Goal: Task Accomplishment & Management: Manage account settings

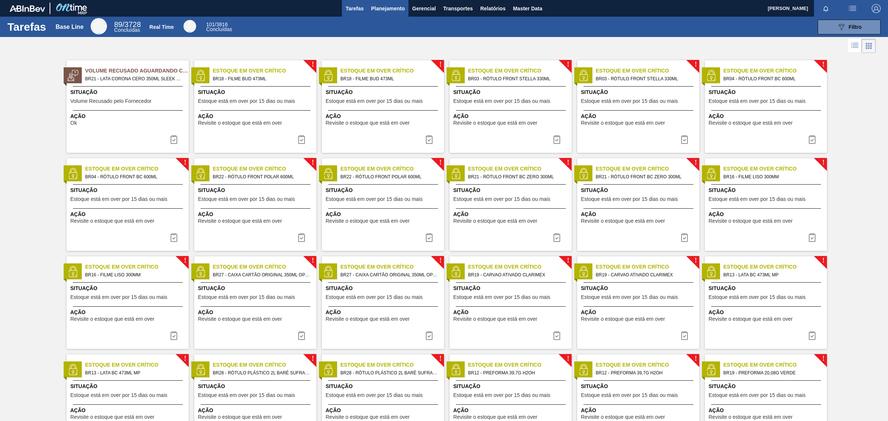
click at [396, 6] on span "Planejamento" at bounding box center [388, 8] width 34 height 9
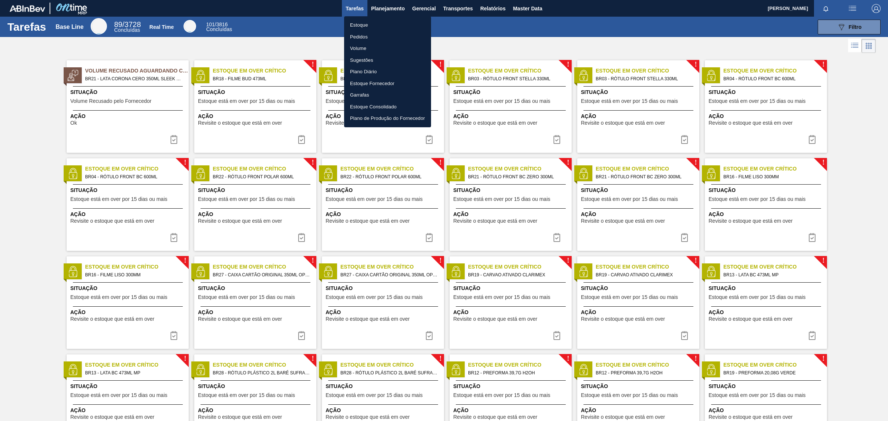
click at [523, 8] on div at bounding box center [444, 210] width 888 height 421
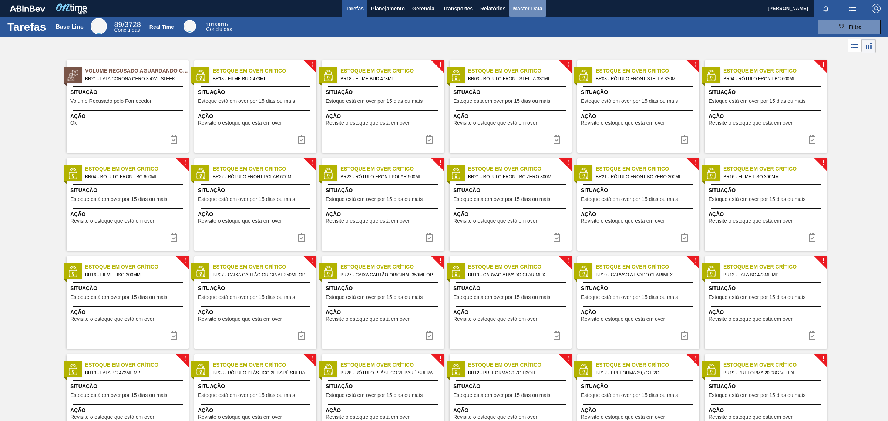
click at [530, 13] on button "Master Data" at bounding box center [527, 8] width 37 height 17
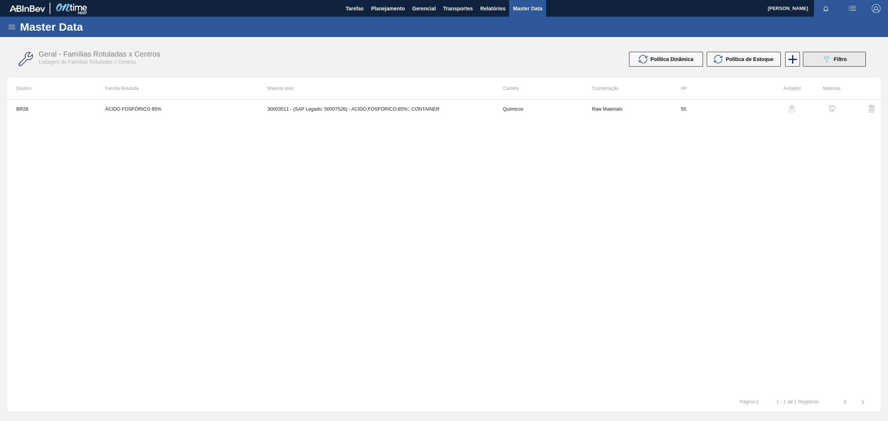
click at [842, 60] on span "Filtro" at bounding box center [840, 59] width 13 height 6
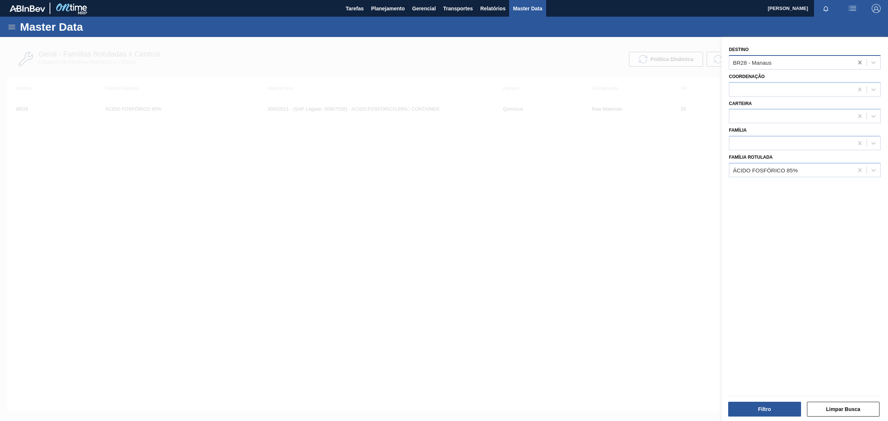
click at [861, 63] on icon at bounding box center [859, 62] width 7 height 7
type input "BR12"
click at [797, 77] on div "BR12 - Cebrasa" at bounding box center [805, 81] width 152 height 14
click at [862, 168] on icon at bounding box center [859, 170] width 7 height 7
click at [756, 415] on button "Filtro" at bounding box center [764, 409] width 73 height 15
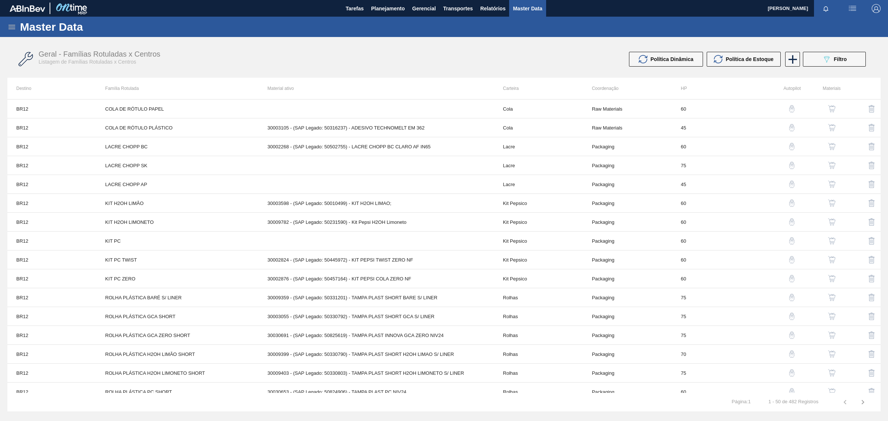
click at [11, 27] on icon at bounding box center [11, 27] width 9 height 9
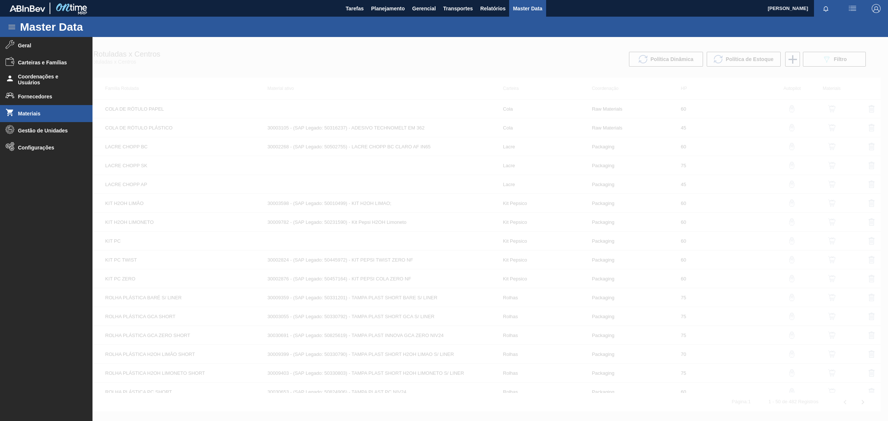
click at [28, 111] on span "Materiais" at bounding box center [48, 114] width 61 height 6
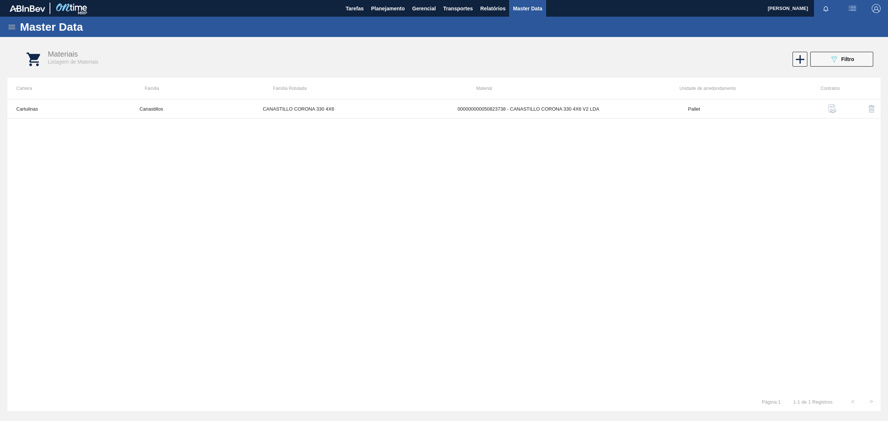
click at [500, 222] on div "Cartulinas Canastillos CANASTILLO CORONA 330 4X6 000000000050823738 - CANASTILL…" at bounding box center [443, 245] width 873 height 293
click at [837, 61] on icon "089F7B8B-B2A5-4AFE-B5C0-19BA573D28AC" at bounding box center [834, 59] width 9 height 9
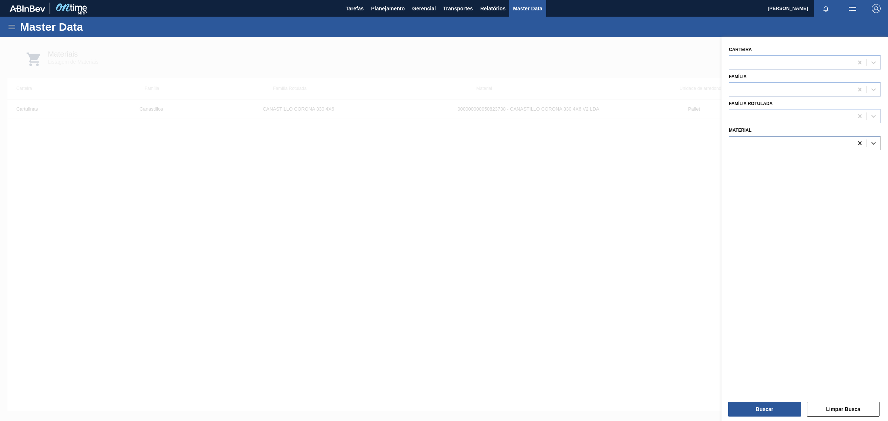
click at [859, 142] on icon at bounding box center [859, 143] width 3 height 4
paste input "30007742"
type input "30007742"
click at [793, 160] on div "000000000030007742 (SAP Legado: 000000000050444511) - PREFORMA 39,7G CRISTAL RE…" at bounding box center [805, 162] width 152 height 14
click at [760, 412] on button "Buscar" at bounding box center [764, 409] width 73 height 15
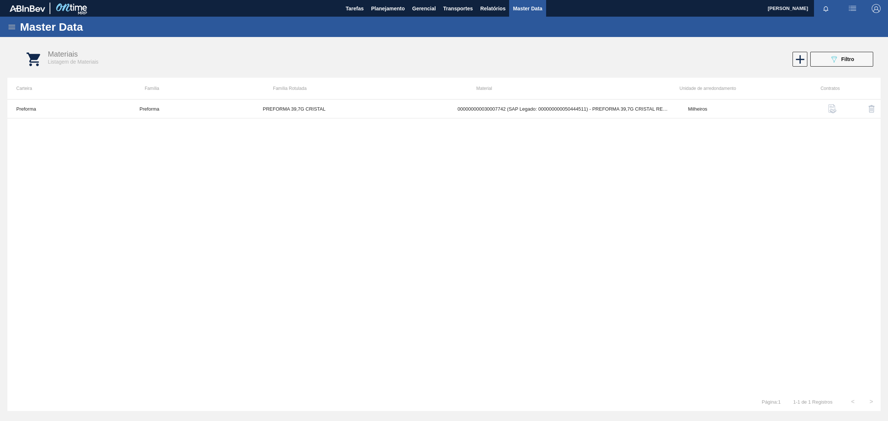
click at [831, 107] on img "button" at bounding box center [832, 108] width 9 height 9
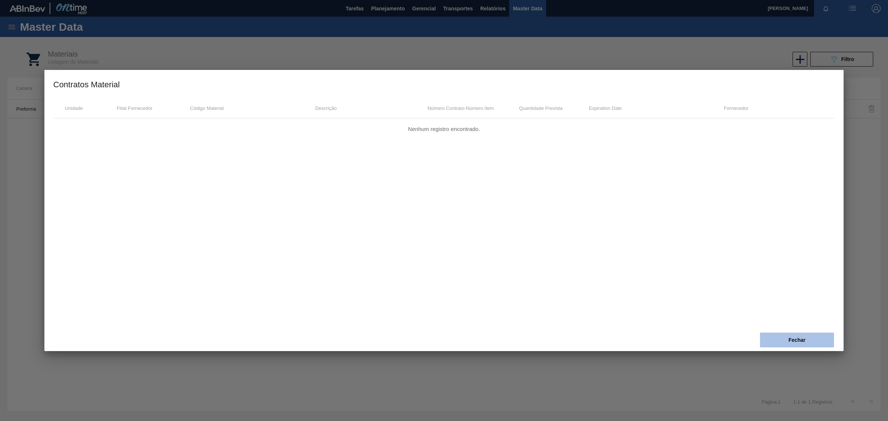
click at [805, 339] on button "Fechar" at bounding box center [797, 340] width 74 height 15
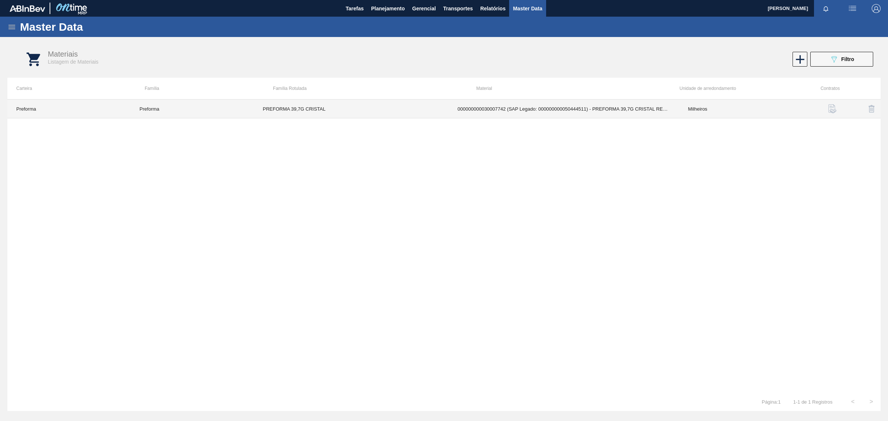
click at [500, 117] on td "000000000030007742 (SAP Legado: 000000000050444511) - PREFORMA 39,7G CRISTAL RE…" at bounding box center [564, 109] width 231 height 19
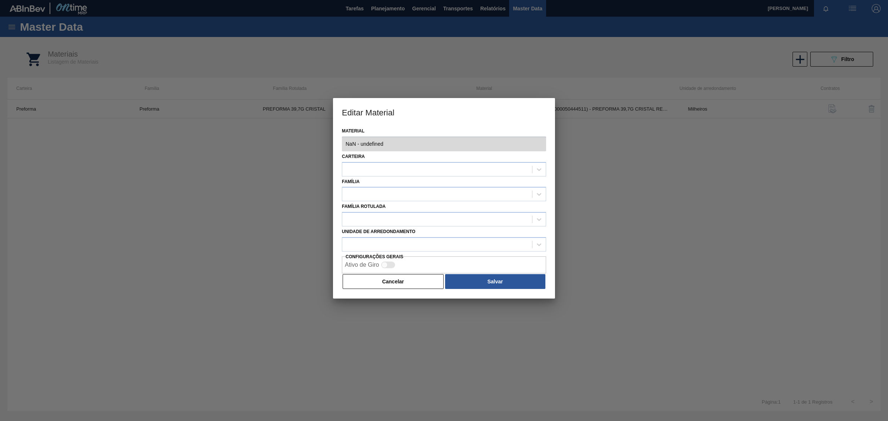
type input "30007742 - 000000000030007742 (SAP Legado: 000000000050444511) - PREFORMA 39,7G…"
click at [407, 283] on button "Cancelar" at bounding box center [393, 281] width 101 height 15
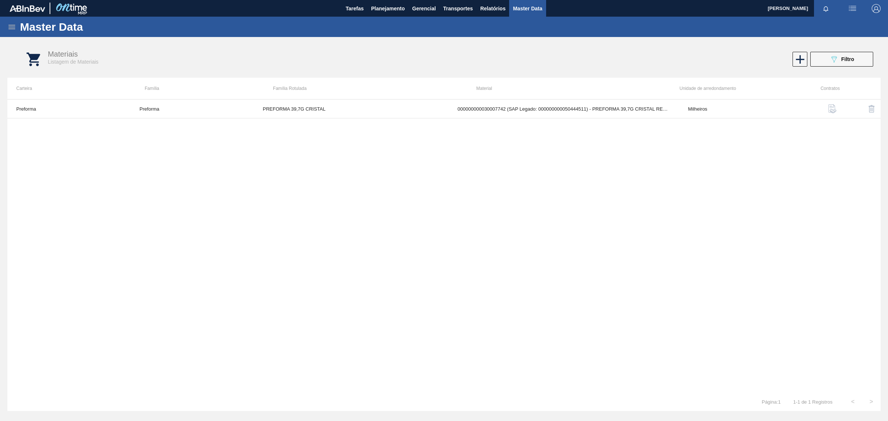
click at [14, 25] on icon at bounding box center [11, 27] width 9 height 9
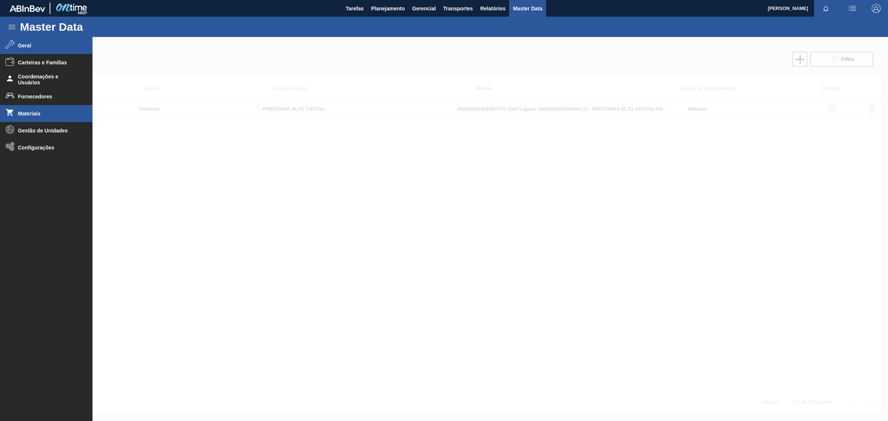
click at [41, 41] on li "Geral" at bounding box center [46, 45] width 93 height 17
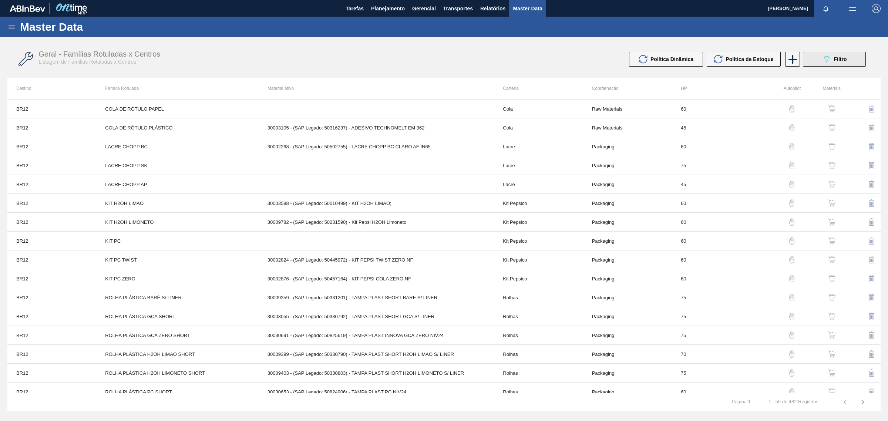
click at [861, 60] on button "089F7B8B-B2A5-4AFE-B5C0-19BA573D28AC Filtro" at bounding box center [834, 59] width 63 height 15
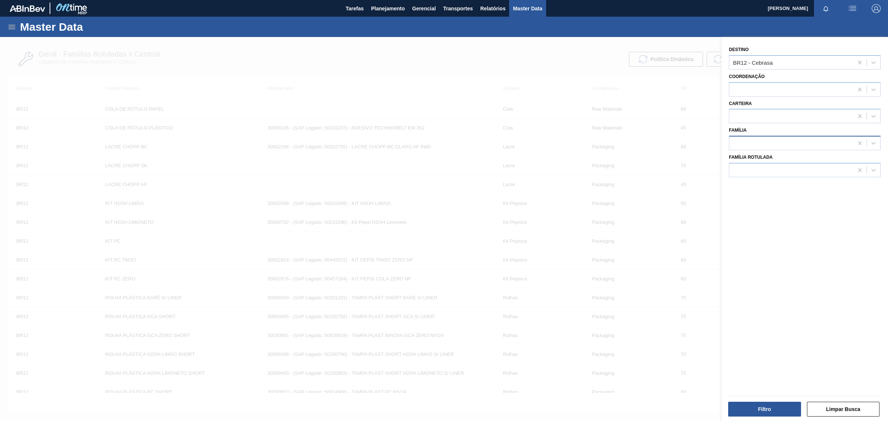
click at [798, 145] on div at bounding box center [791, 143] width 124 height 11
type input "preforma"
click at [786, 163] on div "Preforma" at bounding box center [805, 162] width 152 height 14
click at [776, 413] on button "Filtro" at bounding box center [764, 409] width 73 height 15
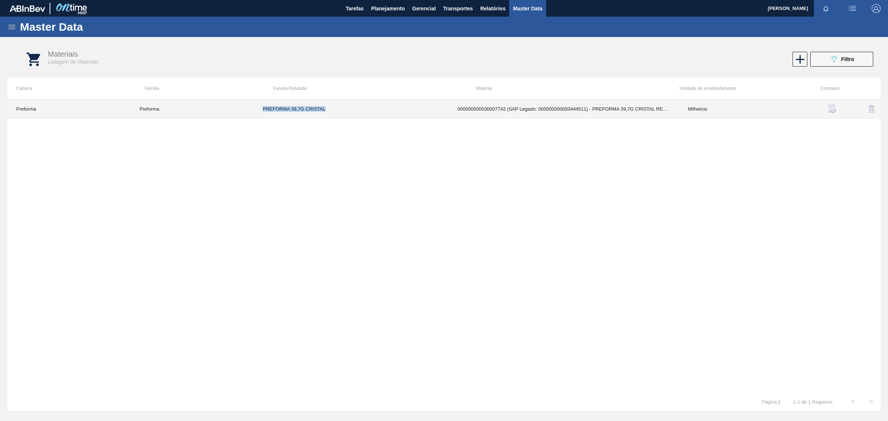
drag, startPoint x: 338, startPoint y: 110, endPoint x: 237, endPoint y: 110, distance: 101.0
click at [237, 110] on tr "Preforma Preforma PREFORMA 39,7G CRISTAL 000000000030007742 (SAP Legado: 000000…" at bounding box center [443, 109] width 873 height 19
copy tr "PREFORMA 39,7G CRISTAL"
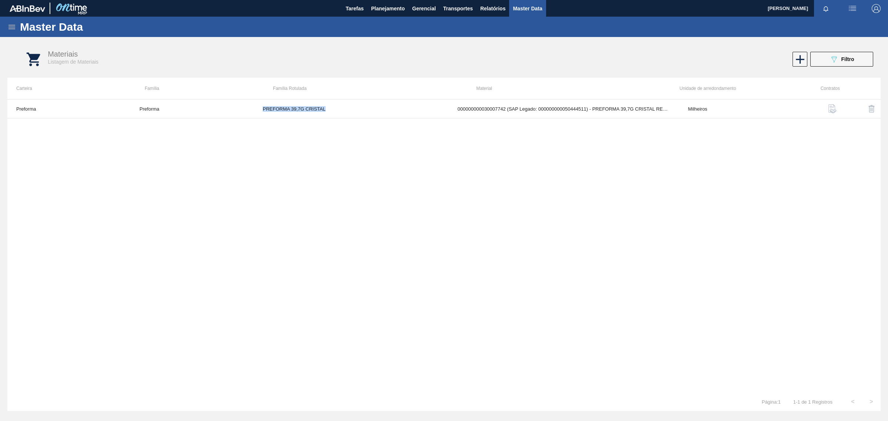
click at [828, 111] on img "button" at bounding box center [832, 108] width 9 height 9
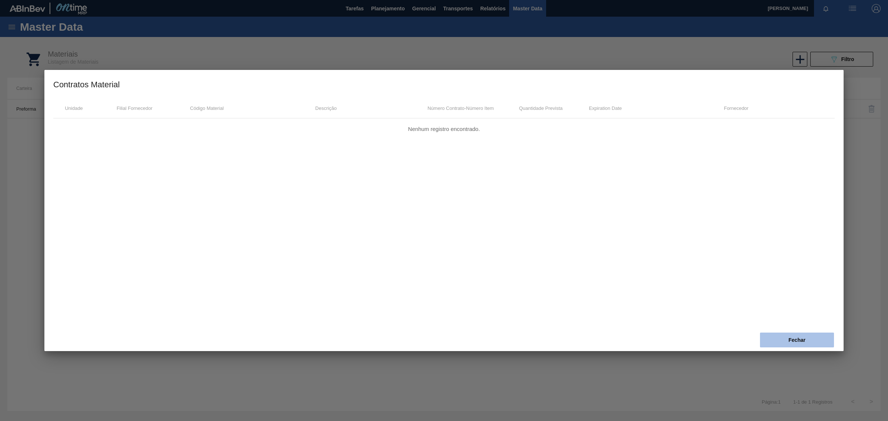
click at [787, 343] on button "Fechar" at bounding box center [797, 340] width 74 height 15
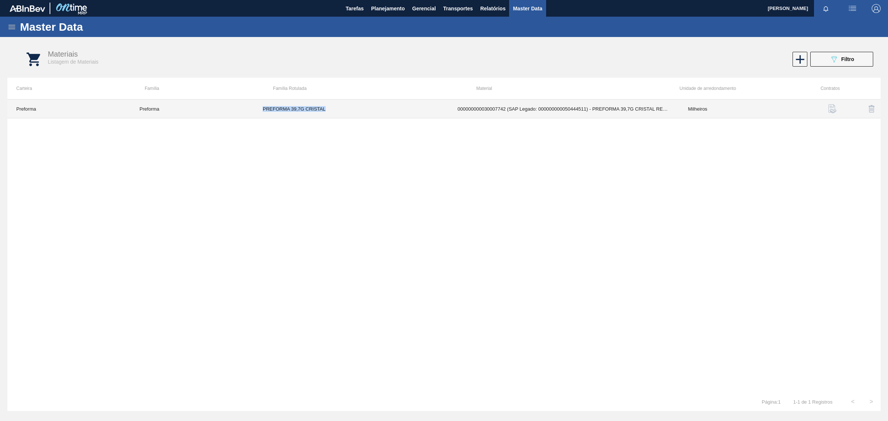
click at [437, 106] on td "PREFORMA 39,7G CRISTAL" at bounding box center [351, 109] width 195 height 19
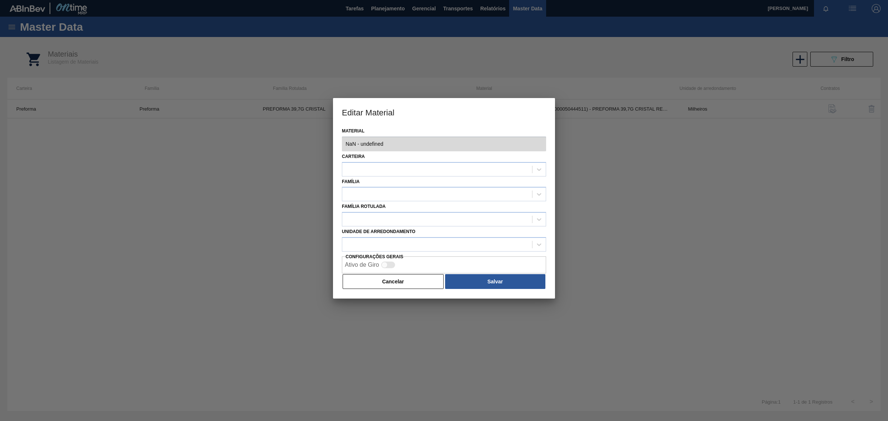
type input "30007742 - 000000000030007742 (SAP Legado: 000000000050444511) - PREFORMA 39,7G…"
click at [389, 282] on button "Cancelar" at bounding box center [393, 281] width 101 height 15
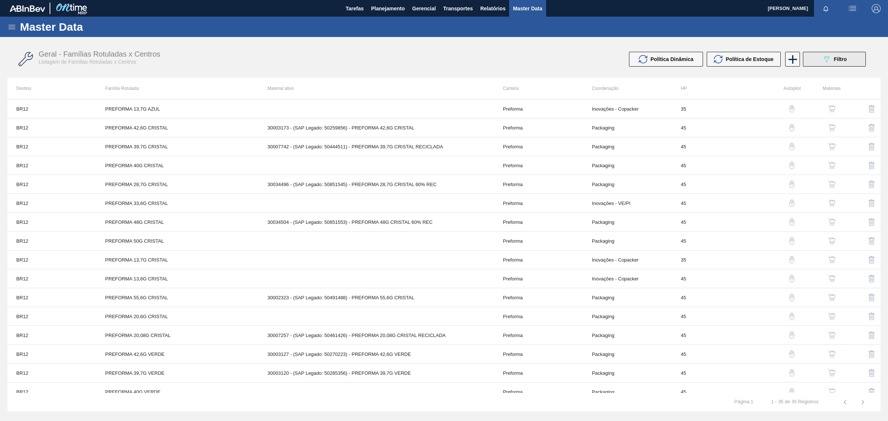
click at [841, 58] on span "Filtro" at bounding box center [840, 59] width 13 height 6
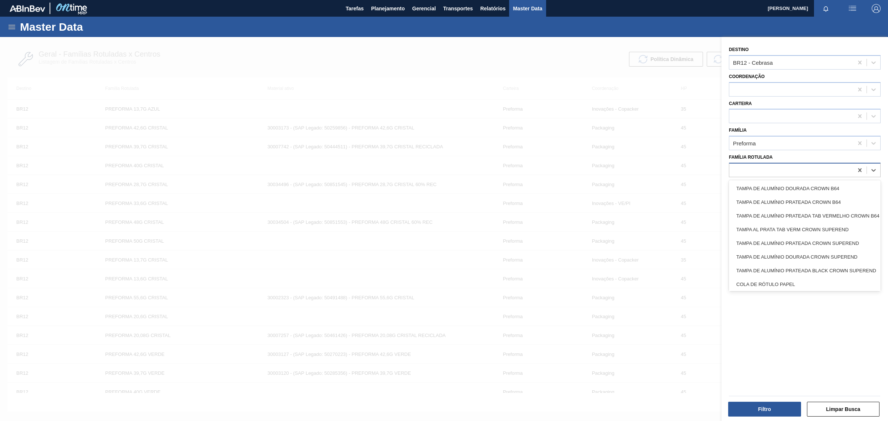
click at [771, 171] on div at bounding box center [791, 170] width 124 height 11
paste Rotulada "PREFORMA 39,7G CRISTAL"
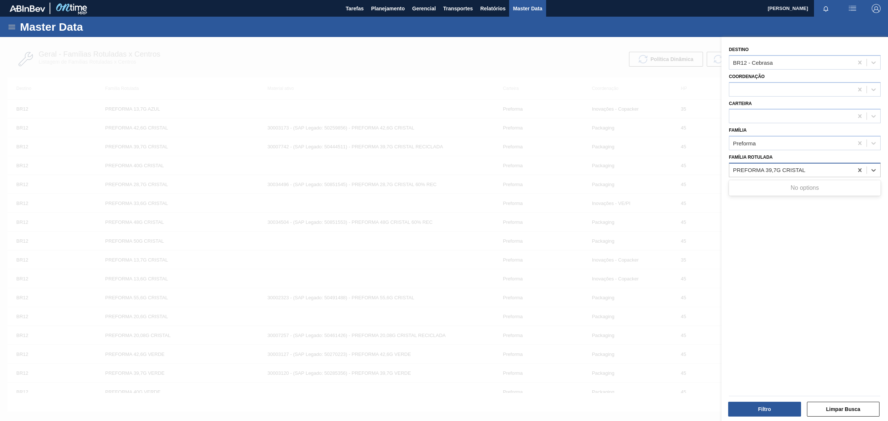
type Rotulada "PREFORMA 39,7G CRISTAL"
click at [778, 192] on div "PREFORMA 39,7G CRISTAL" at bounding box center [805, 189] width 152 height 14
click at [765, 408] on button "Filtro" at bounding box center [764, 409] width 73 height 15
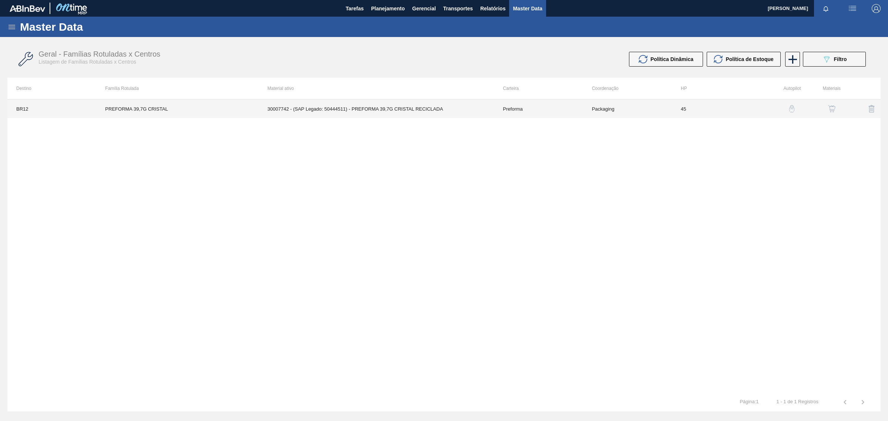
click at [450, 107] on td "30007742 - (SAP Legado: 50444511) - PREFORMA 39,7G CRISTAL RECICLADA" at bounding box center [377, 109] width 236 height 19
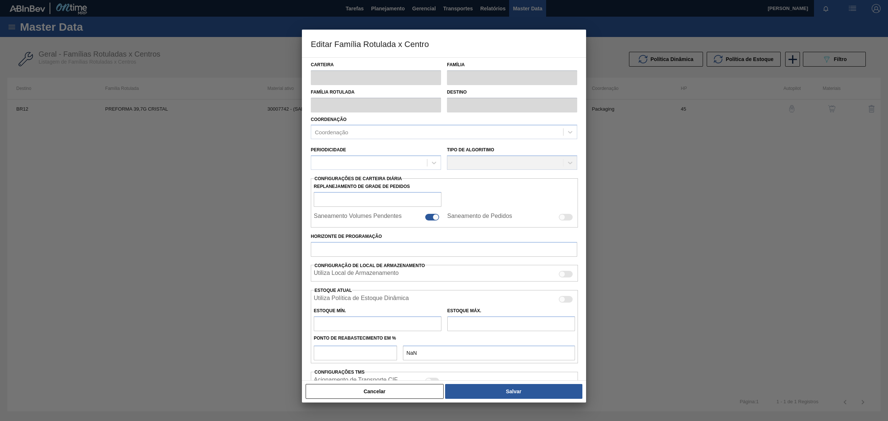
type input "Preforma"
type input "PREFORMA 39,7G CRISTAL"
type input "BR12 - Cebrasa"
type input "0"
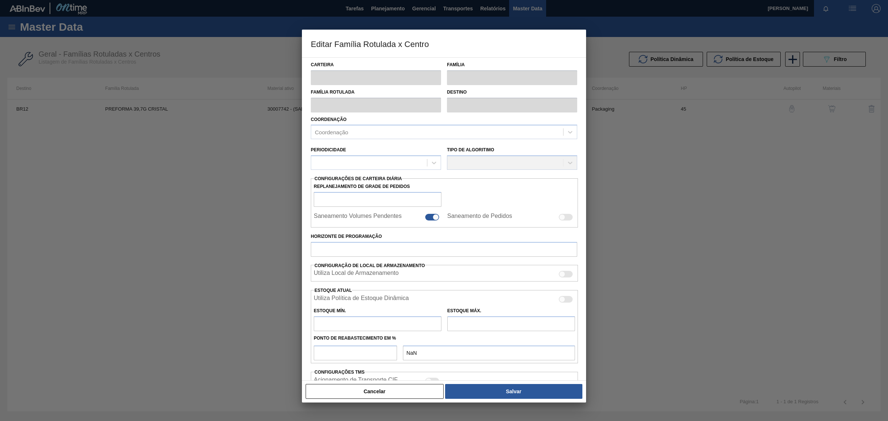
checkbox input "false"
type input "45"
type input "331"
type input "2.000"
type input "45"
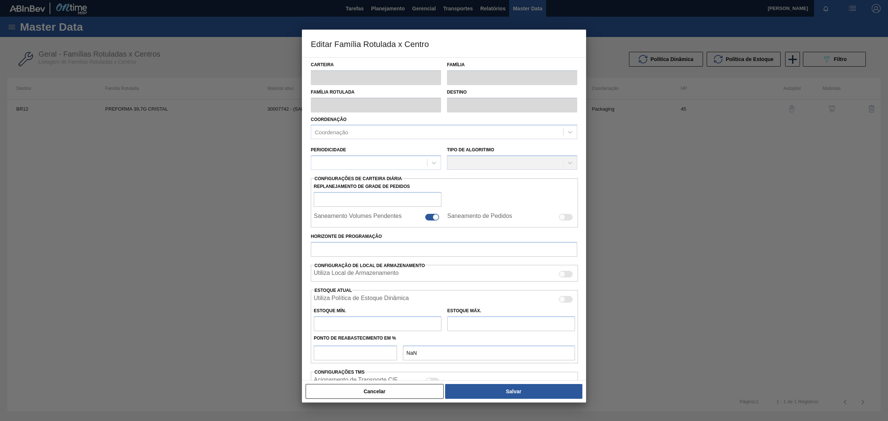
type input "1.082,050"
checkbox input "true"
click at [689, 190] on div at bounding box center [444, 210] width 888 height 421
click at [362, 398] on button "Cancelar" at bounding box center [375, 391] width 138 height 15
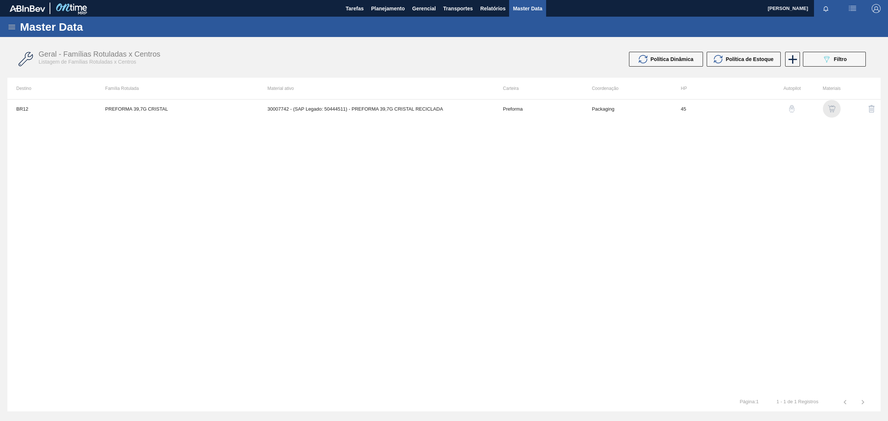
click at [834, 107] on img "button" at bounding box center [831, 108] width 7 height 7
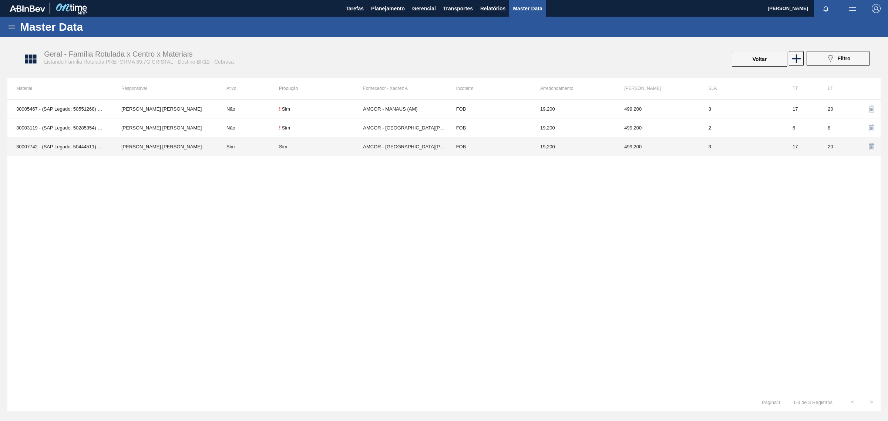
click at [436, 145] on td "AMCOR - [GEOGRAPHIC_DATA][PERSON_NAME] ([GEOGRAPHIC_DATA])" at bounding box center [405, 146] width 84 height 19
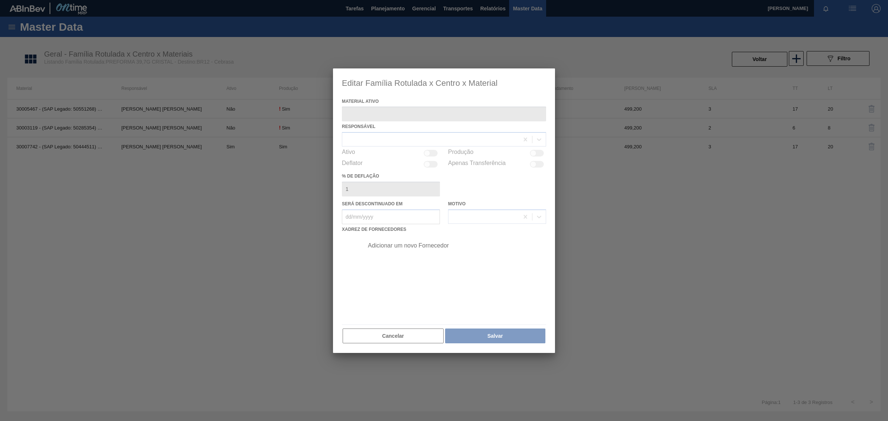
type ativo "30007742 - (SAP Legado: 50444511) - PREFORMA 39,7G CRISTAL RECICLADA"
checkbox input "true"
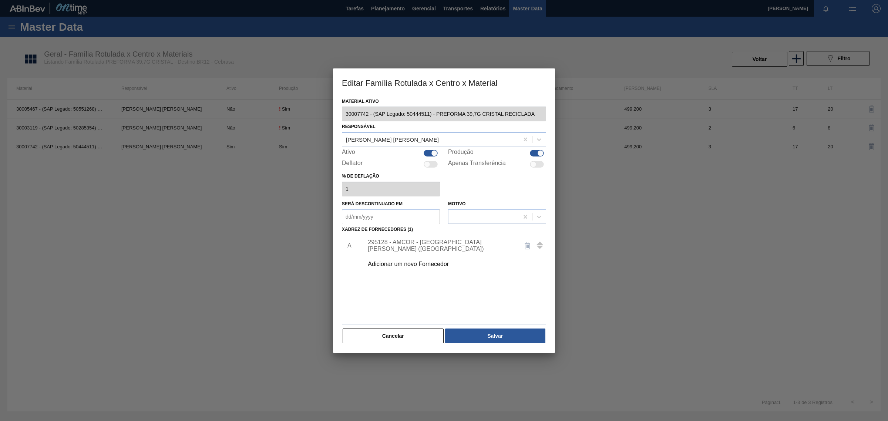
click at [412, 263] on div "Adicionar um novo Fornecedor" at bounding box center [440, 264] width 145 height 7
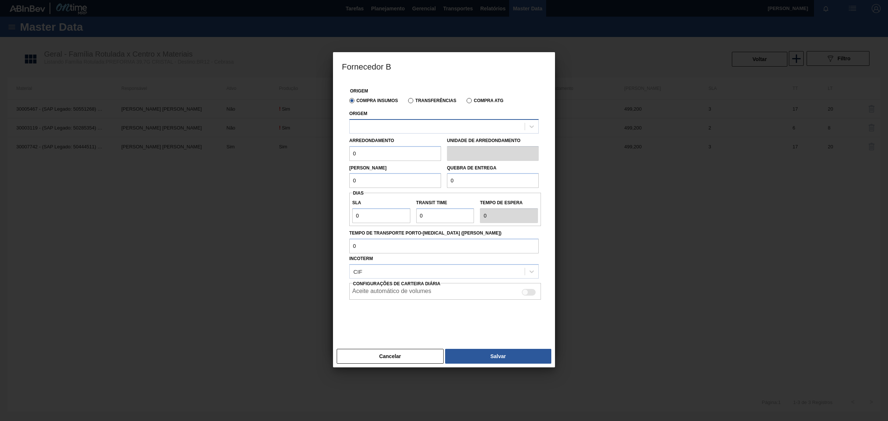
click at [402, 132] on div at bounding box center [443, 126] width 189 height 14
click at [420, 97] on div "Compra Insumos Transferências Compra ATG" at bounding box center [443, 100] width 195 height 13
click at [419, 100] on label "Transferências" at bounding box center [432, 100] width 48 height 5
click at [407, 102] on input "Transferências" at bounding box center [407, 102] width 0 height 0
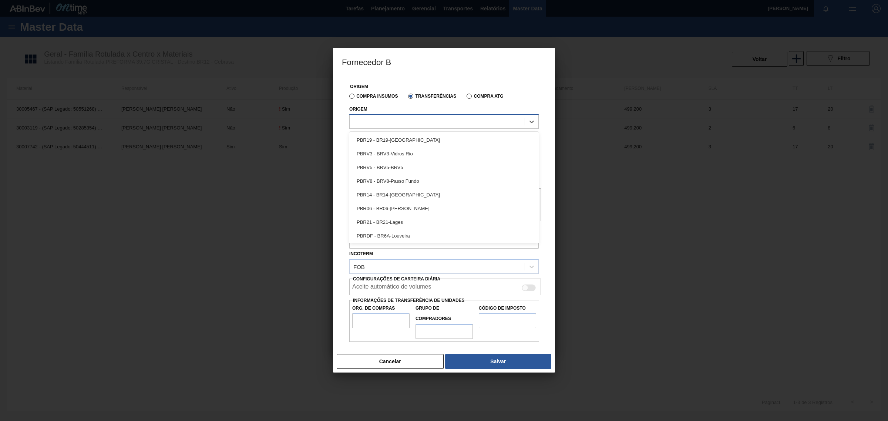
click at [469, 124] on div at bounding box center [437, 122] width 175 height 11
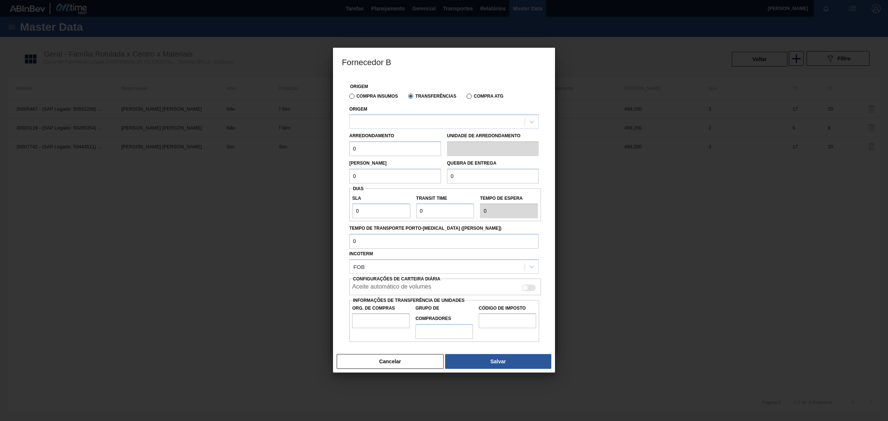
click at [376, 366] on button "Cancelar" at bounding box center [390, 361] width 107 height 15
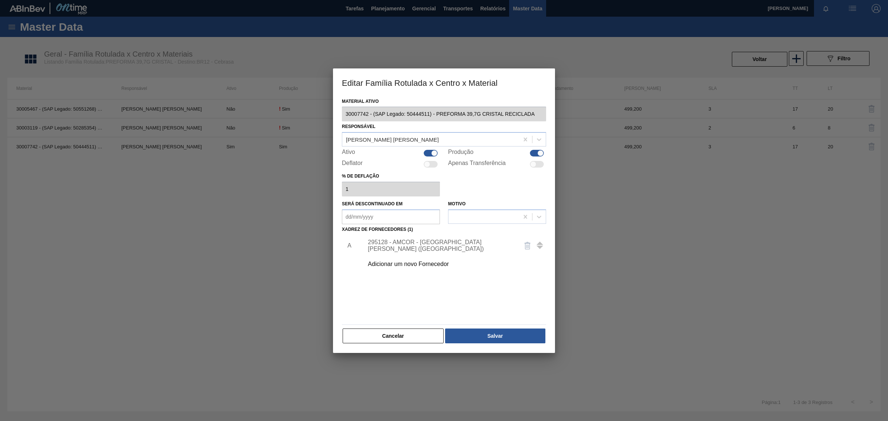
click at [431, 245] on div "295128 - AMCOR - [GEOGRAPHIC_DATA][PERSON_NAME] ([GEOGRAPHIC_DATA])" at bounding box center [440, 245] width 145 height 13
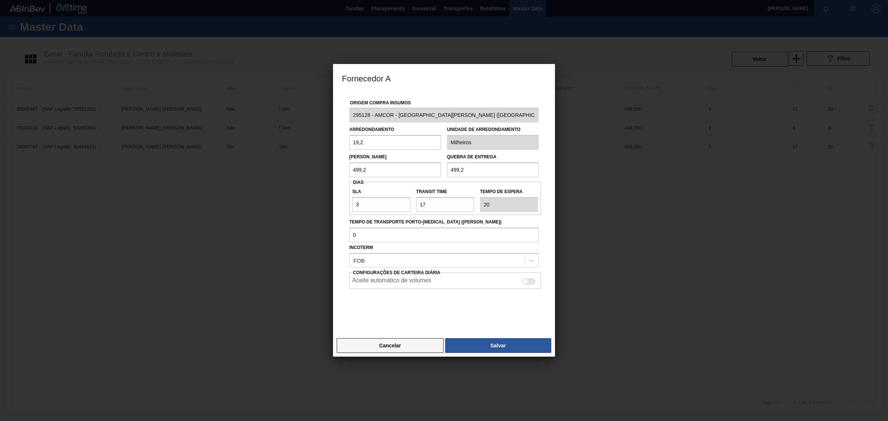
click at [409, 349] on button "Cancelar" at bounding box center [390, 345] width 107 height 15
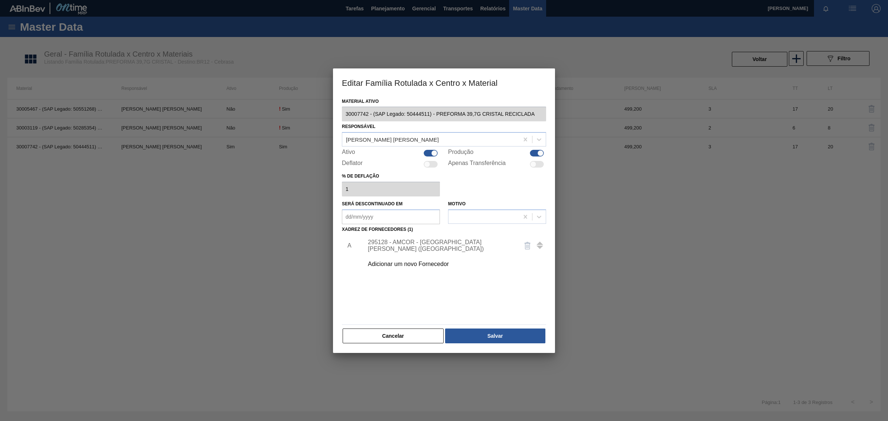
click at [444, 265] on div "Adicionar um novo Fornecedor" at bounding box center [440, 264] width 145 height 7
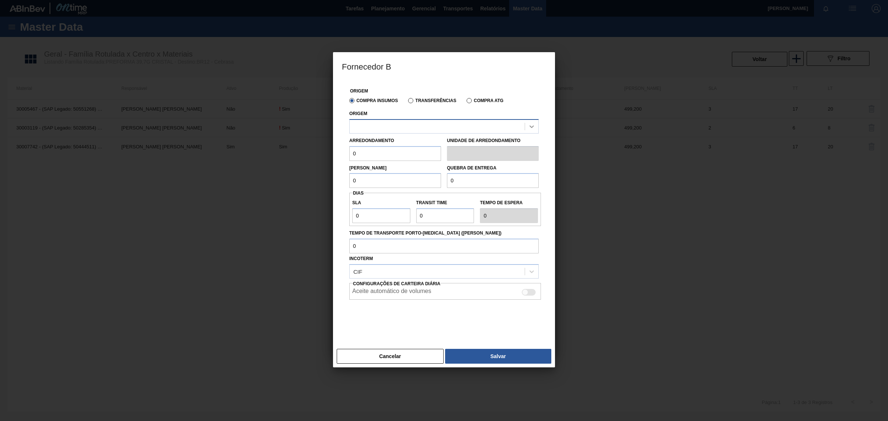
click at [532, 125] on icon at bounding box center [531, 126] width 7 height 7
click at [508, 139] on div "No options" at bounding box center [443, 144] width 189 height 13
click at [372, 354] on button "Cancelar" at bounding box center [390, 356] width 107 height 15
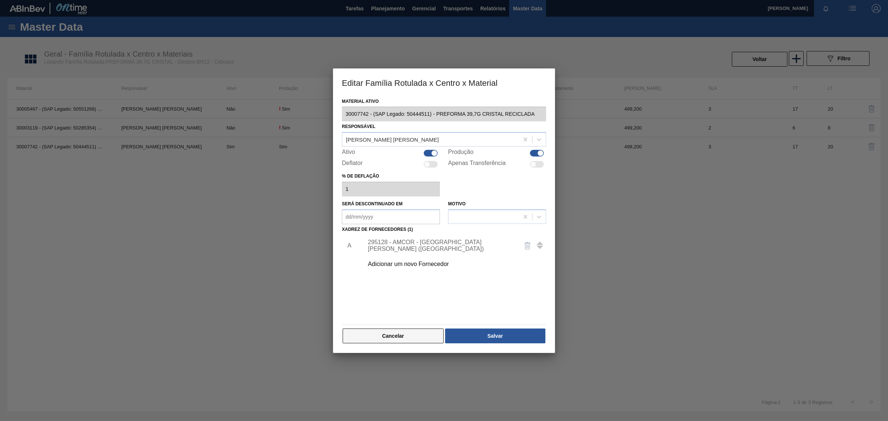
click at [381, 335] on button "Cancelar" at bounding box center [393, 336] width 101 height 15
